Goal: Task Accomplishment & Management: Use online tool/utility

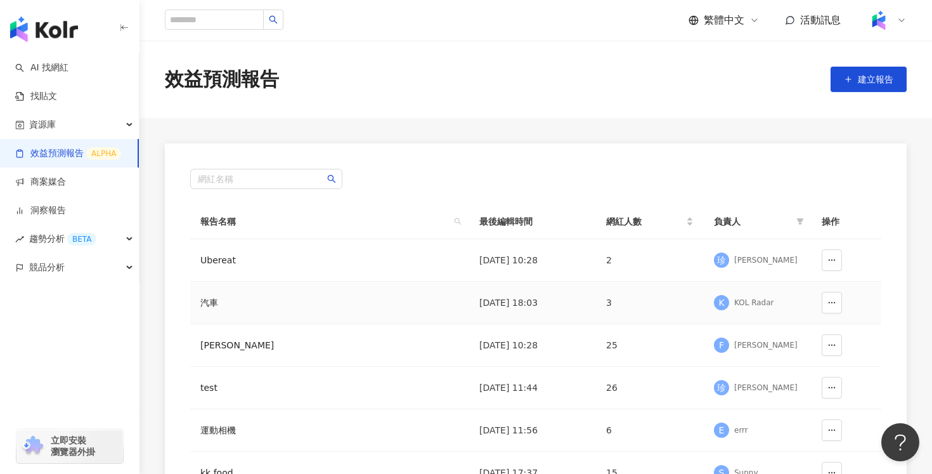
scroll to position [30, 0]
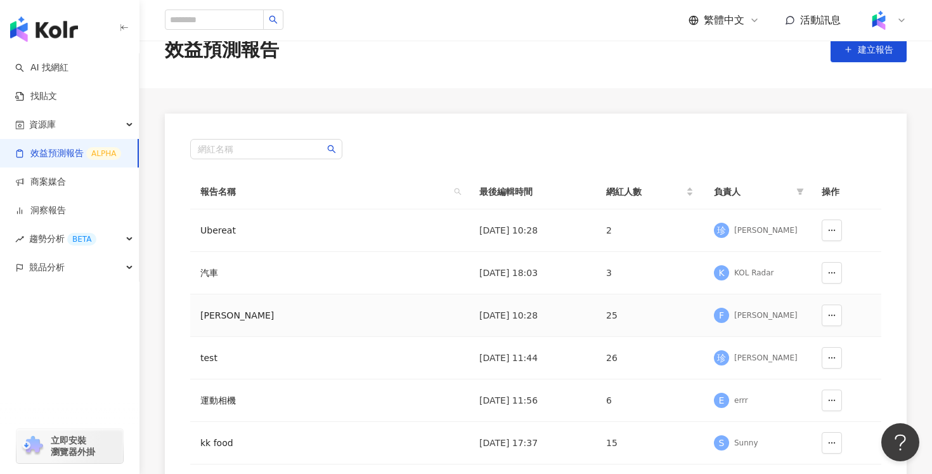
click at [289, 316] on div "[PERSON_NAME]" at bounding box center [276, 315] width 152 height 14
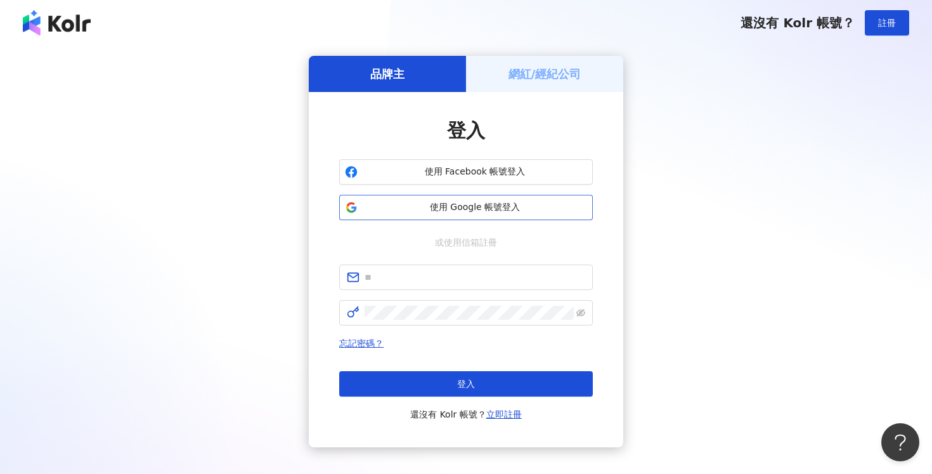
click at [520, 205] on span "使用 Google 帳號登入" at bounding box center [475, 207] width 224 height 13
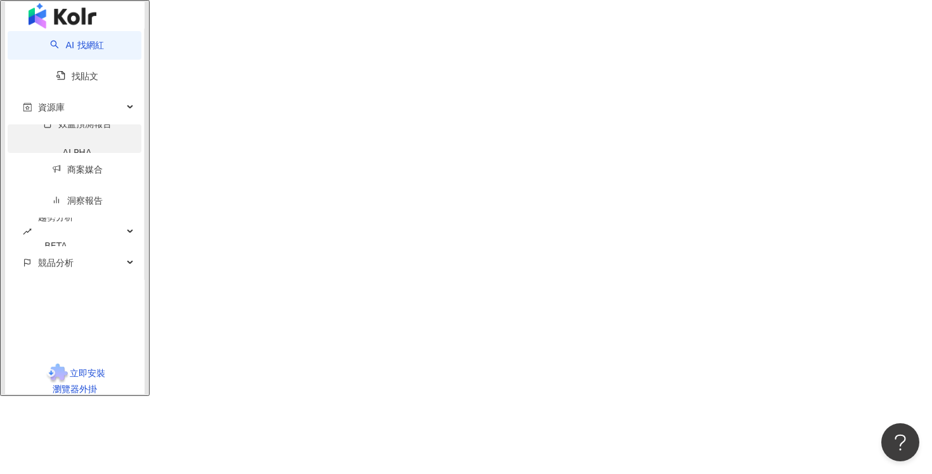
click at [74, 152] on link "效益預測報告 ALPHA" at bounding box center [77, 143] width 108 height 48
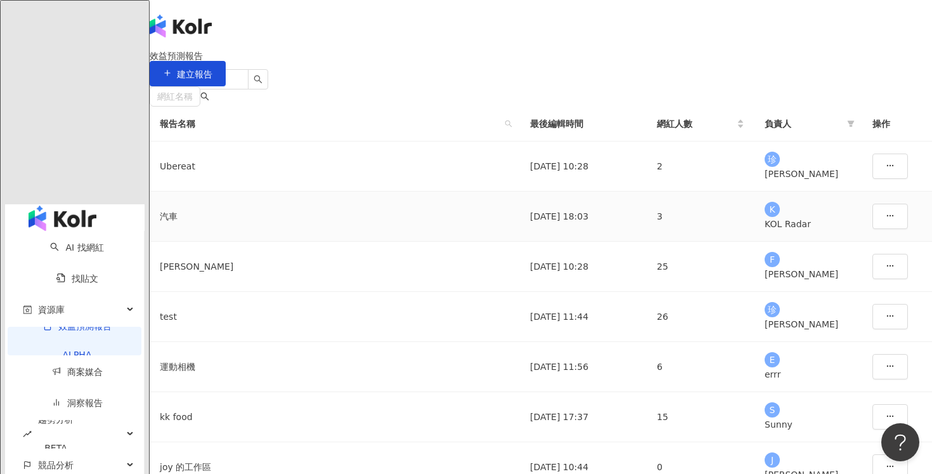
click at [271, 242] on td "汽車" at bounding box center [335, 217] width 370 height 50
click at [268, 273] on div "[PERSON_NAME]" at bounding box center [335, 266] width 350 height 14
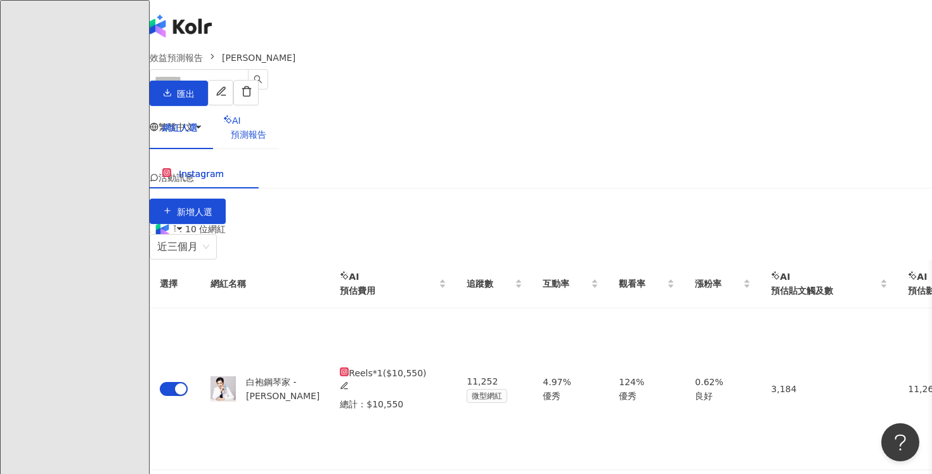
click at [266, 131] on div "AI 預測報告" at bounding box center [244, 128] width 43 height 28
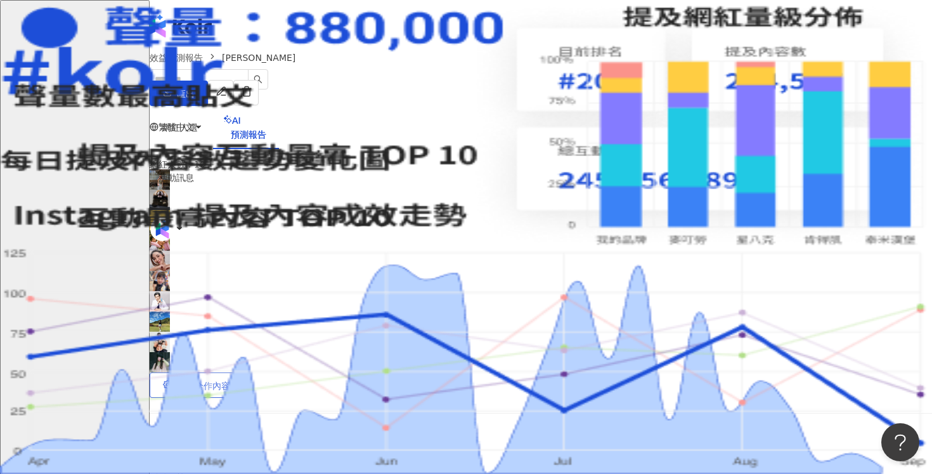
click at [244, 372] on button "編輯合作內容" at bounding box center [197, 384] width 94 height 25
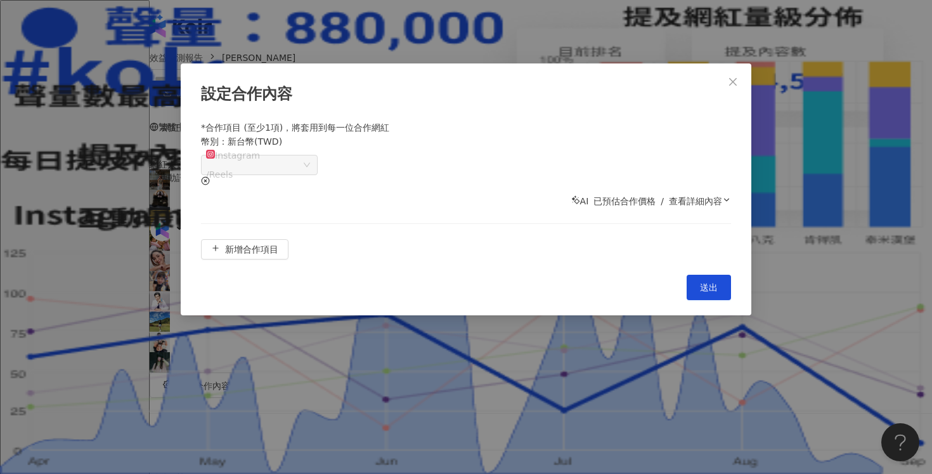
click at [725, 198] on polyline at bounding box center [727, 199] width 4 height 3
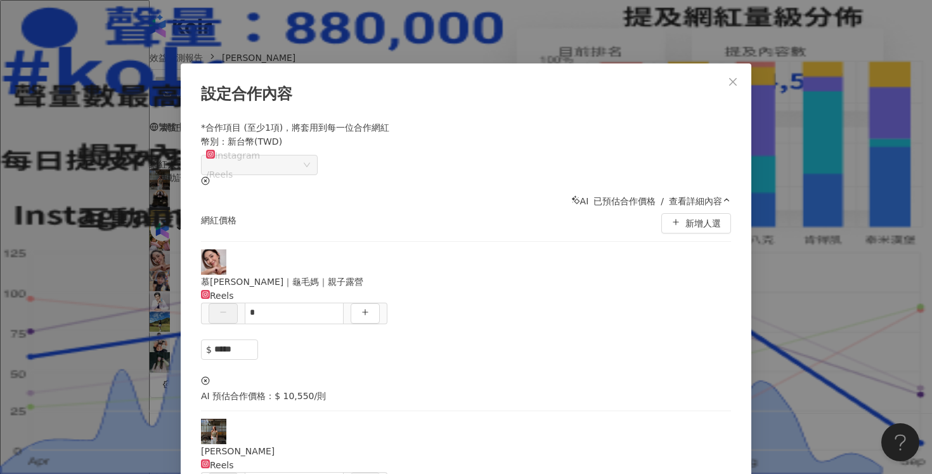
scroll to position [457, 0]
click at [728, 84] on icon "close" at bounding box center [733, 82] width 10 height 10
